Goal: Task Accomplishment & Management: Manage account settings

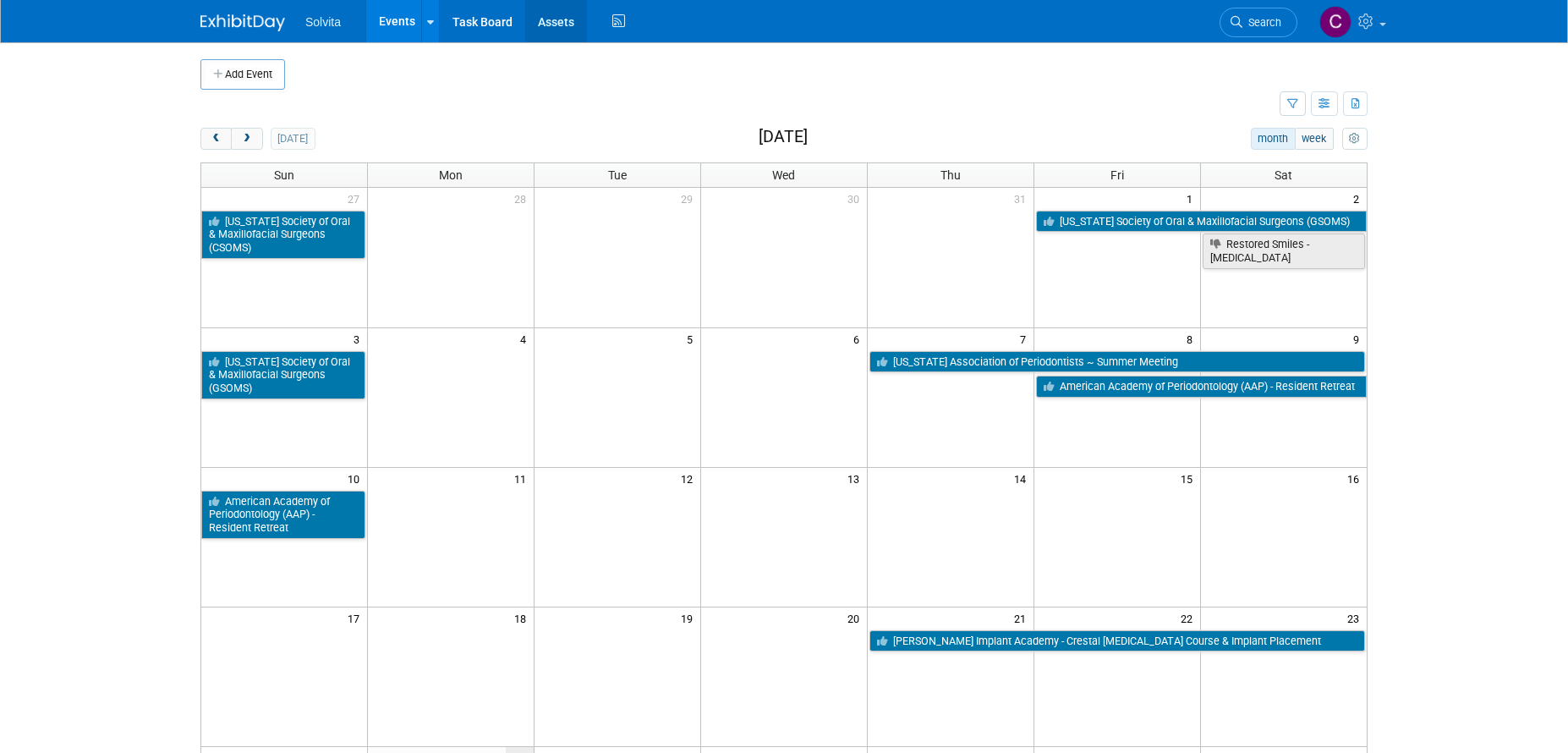
click at [554, 21] on link "Assets" at bounding box center [556, 21] width 62 height 42
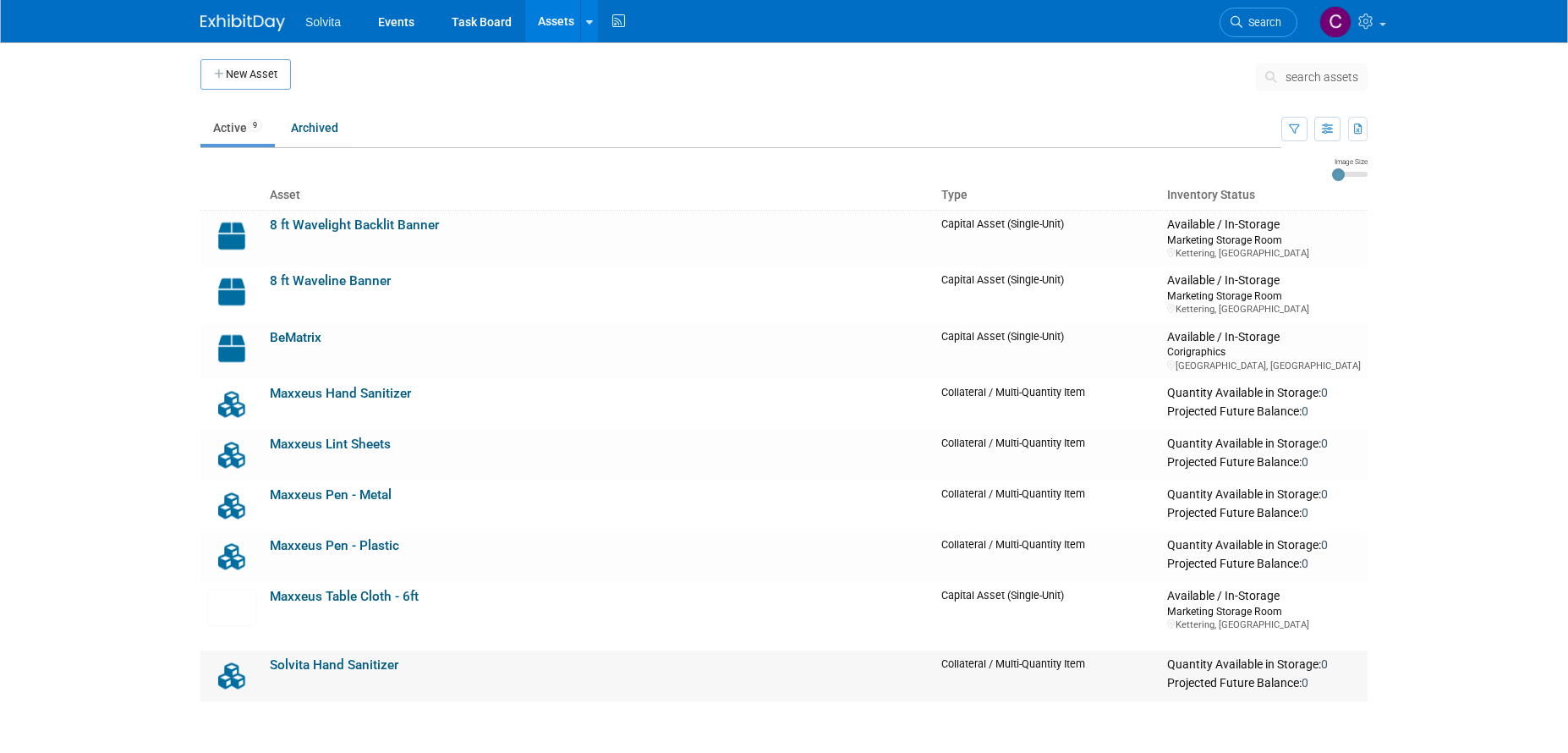
click at [337, 661] on link "Solvita Hand Sanitizer" at bounding box center [333, 665] width 128 height 15
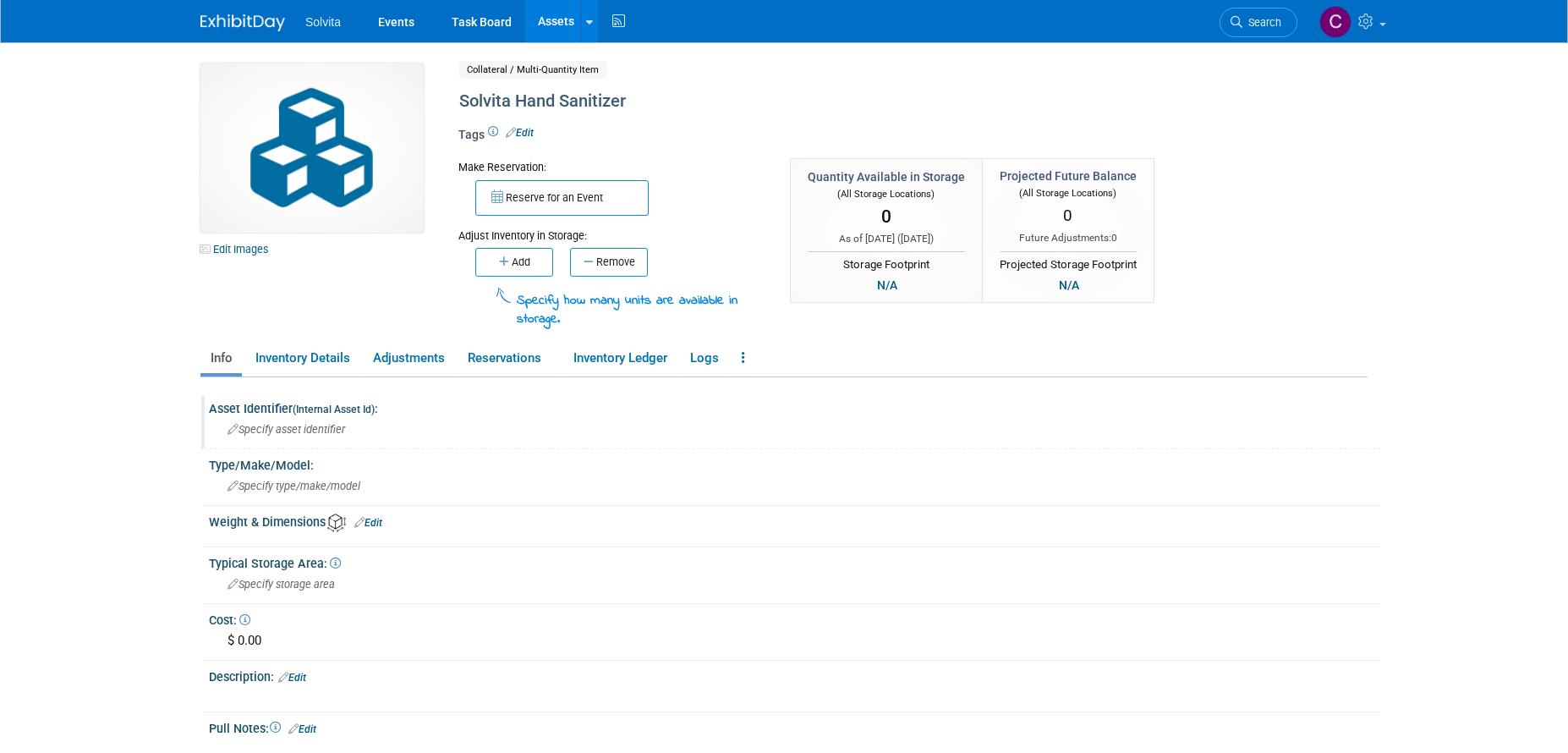
click at [431, 437] on div "Specify asset identifier" at bounding box center [793, 429] width 1145 height 27
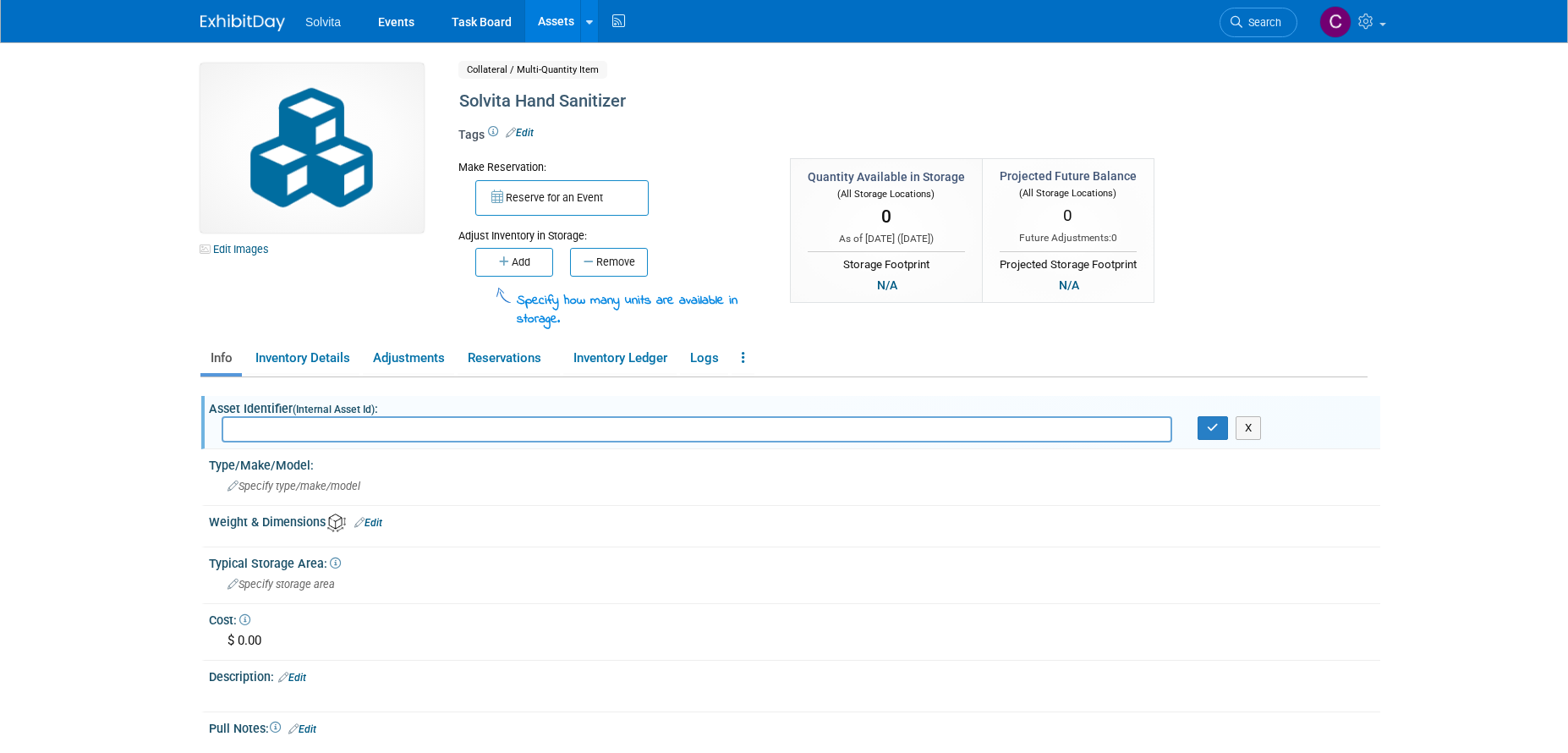
click at [1297, 312] on div "Edit Images Collateral / Multi-Quantity Item Shared Solvita Hand Sanitizer Asse…" at bounding box center [784, 196] width 1192 height 266
click at [1237, 348] on ul "Info Inventory Details Adjustments Reservations Inventory Ledger Logs Copy/Dupl…" at bounding box center [784, 359] width 1166 height 35
click at [1249, 426] on button "X" at bounding box center [1249, 427] width 27 height 24
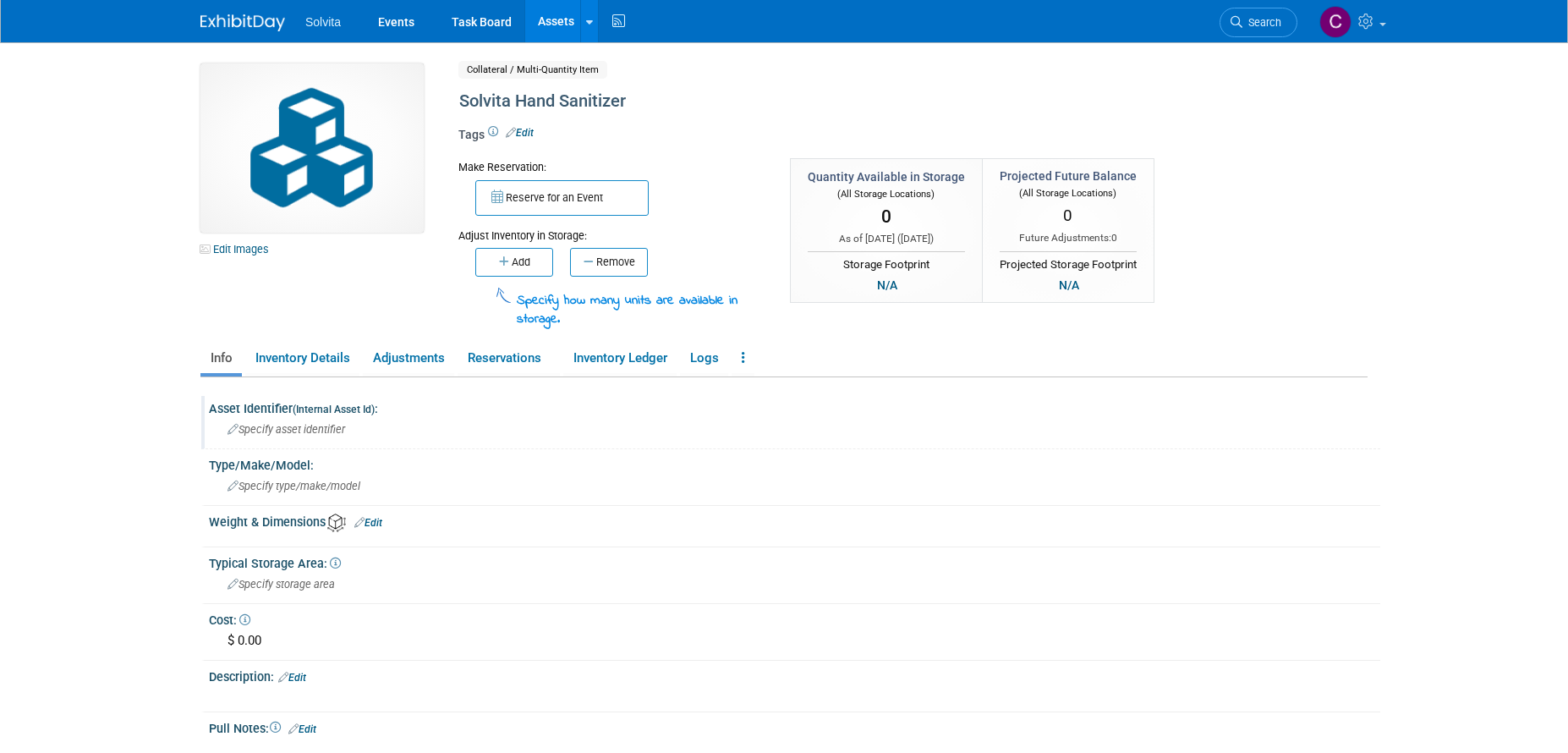
click at [570, 17] on link "Assets" at bounding box center [556, 21] width 62 height 42
